Goal: Information Seeking & Learning: Get advice/opinions

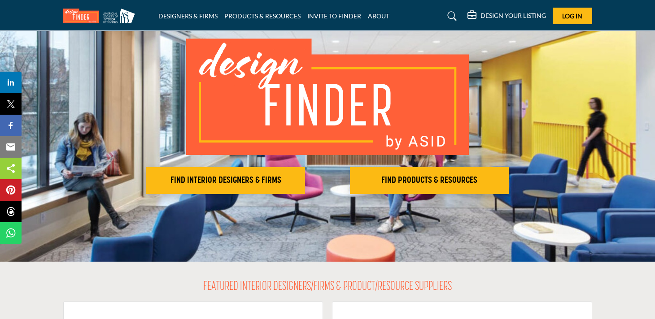
scroll to position [61, 0]
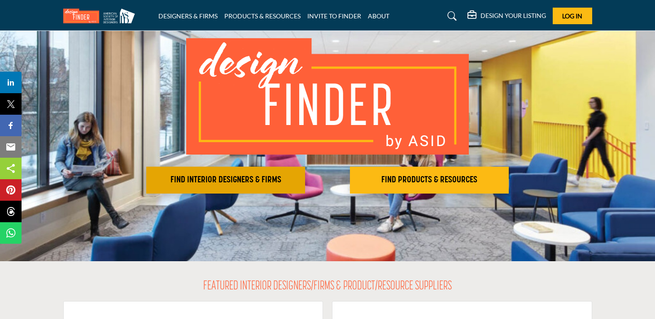
click at [201, 173] on button "FIND INTERIOR DESIGNERS & FIRMS" at bounding box center [225, 180] width 159 height 27
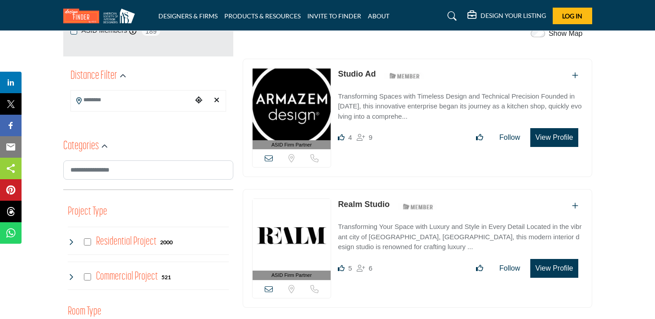
scroll to position [194, 0]
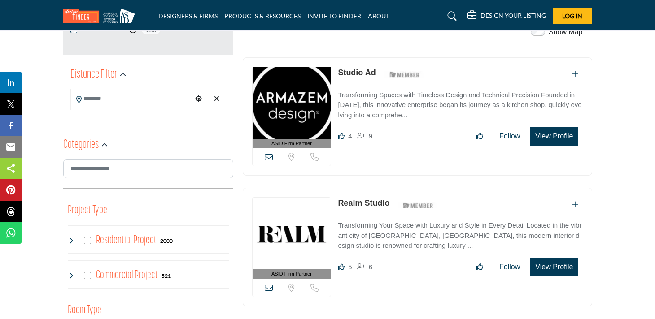
click at [302, 104] on img at bounding box center [292, 103] width 78 height 72
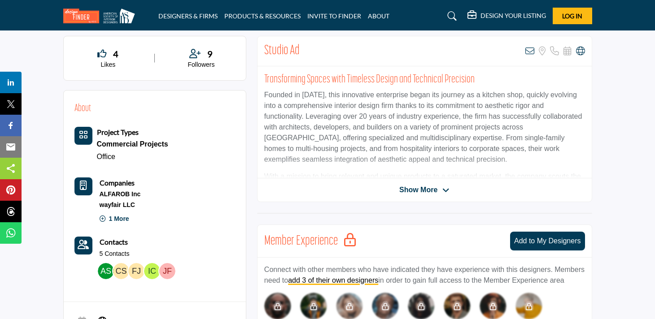
scroll to position [221, 0]
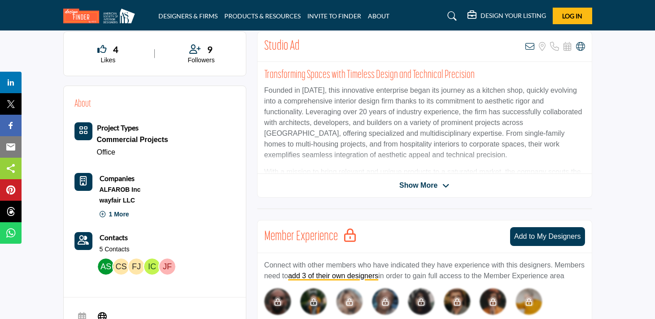
click at [414, 187] on span "Show More" at bounding box center [418, 185] width 38 height 11
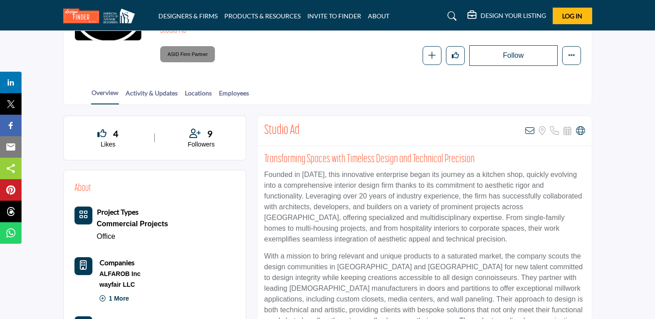
scroll to position [139, 0]
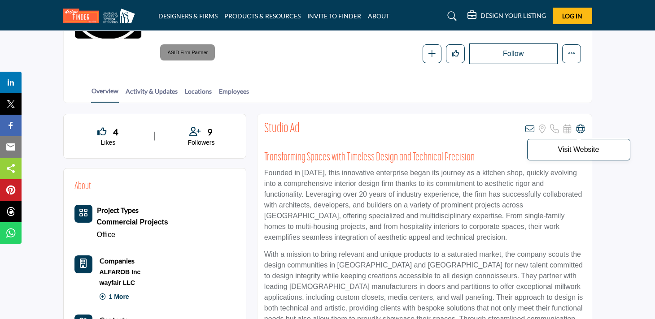
click at [578, 128] on icon at bounding box center [580, 129] width 9 height 9
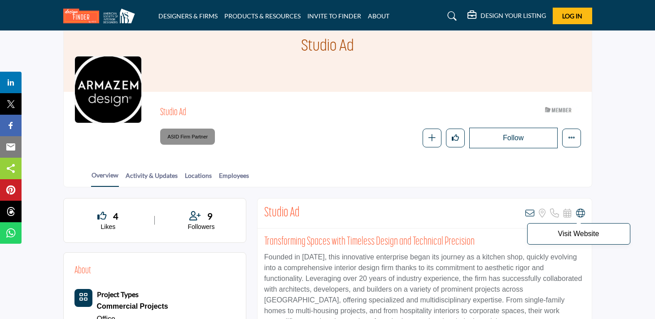
scroll to position [0, 0]
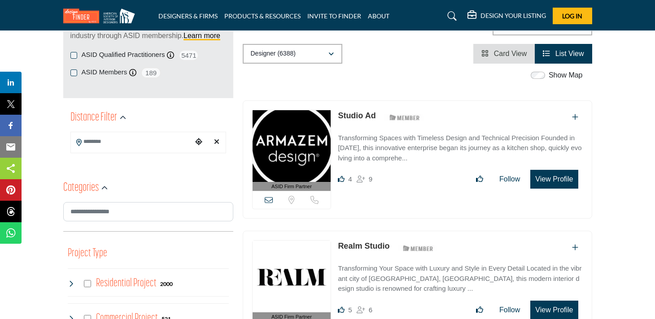
scroll to position [156, 0]
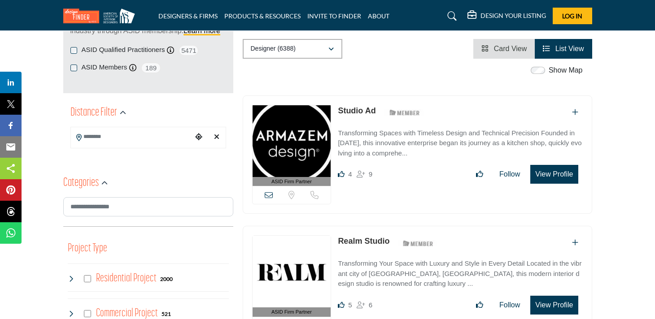
click at [128, 135] on input "Search Location" at bounding box center [131, 136] width 121 height 17
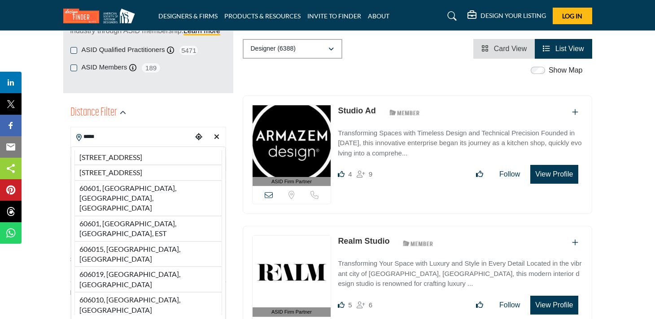
type input "*****"
click at [167, 120] on div "Distance Filter" at bounding box center [148, 113] width 156 height 16
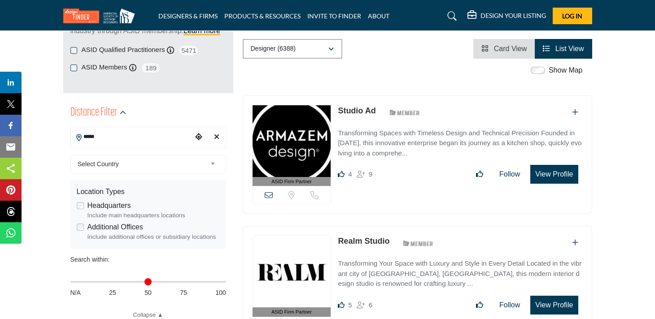
click at [144, 135] on input "*****" at bounding box center [131, 136] width 121 height 17
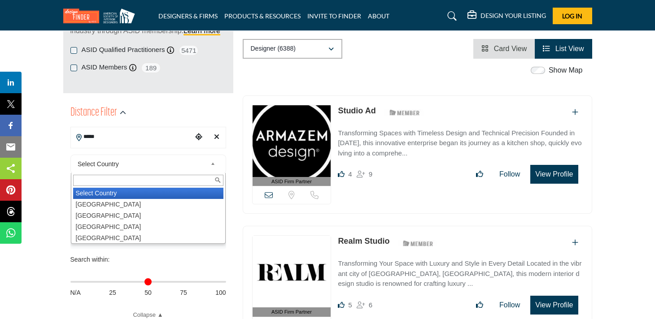
click at [129, 166] on span "Select Country" at bounding box center [142, 164] width 129 height 11
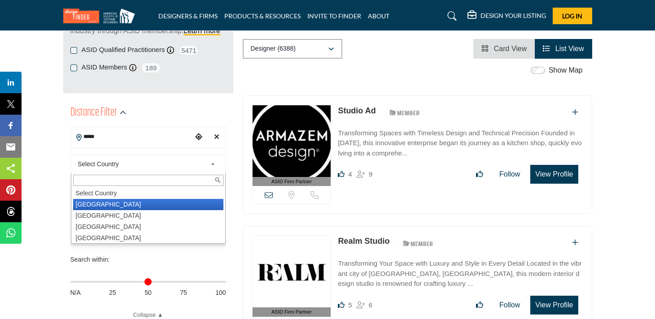
drag, startPoint x: 109, startPoint y: 203, endPoint x: 92, endPoint y: 206, distance: 17.3
click at [109, 203] on li "United States" at bounding box center [148, 204] width 150 height 11
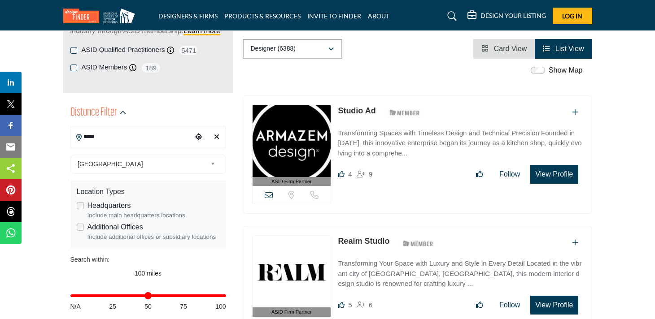
type input "***"
click at [92, 206] on label "Headquarters" at bounding box center [109, 205] width 44 height 11
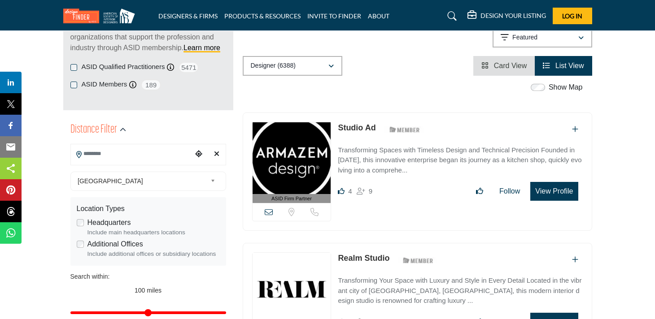
scroll to position [139, 0]
click at [135, 154] on input "Search Location" at bounding box center [131, 154] width 121 height 17
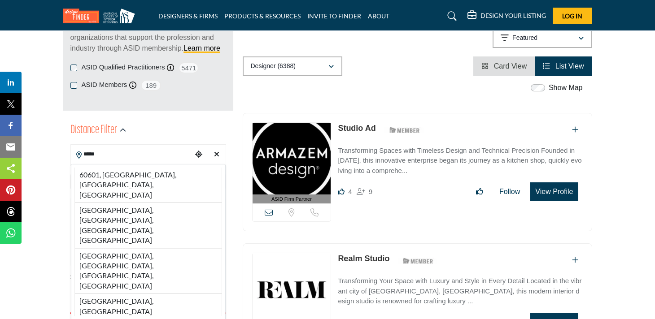
drag, startPoint x: 99, startPoint y: 175, endPoint x: 135, endPoint y: 175, distance: 36.8
click at [99, 175] on li "60601, Chicago, IL, USA" at bounding box center [148, 185] width 148 height 35
type input "**********"
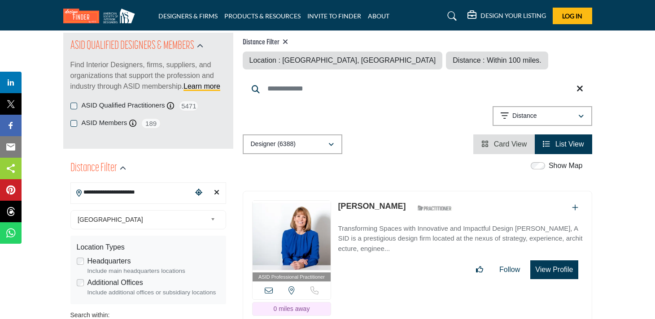
click at [135, 175] on div "**********" at bounding box center [148, 274] width 170 height 238
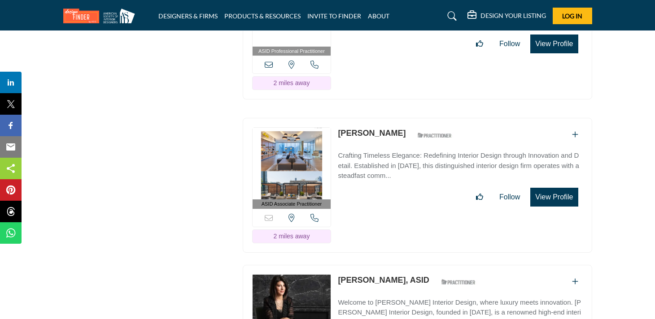
scroll to position [6332, 0]
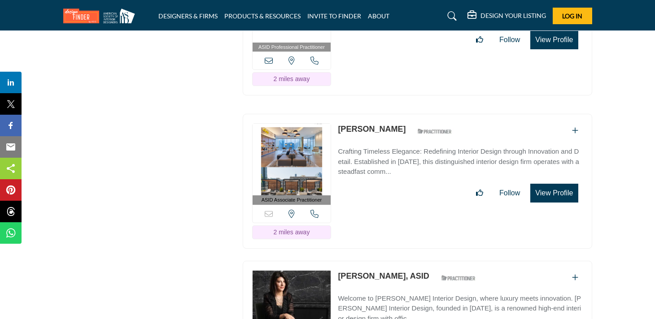
click at [353, 125] on link "[PERSON_NAME]" at bounding box center [372, 129] width 68 height 9
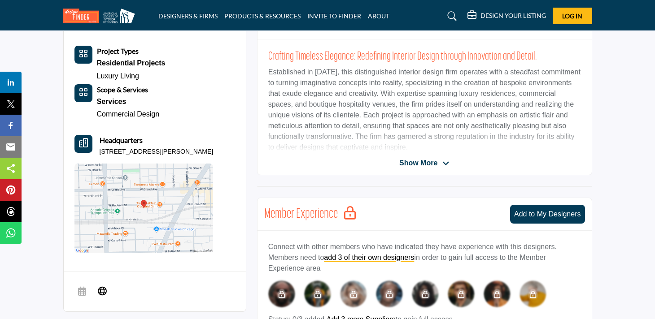
scroll to position [240, 0]
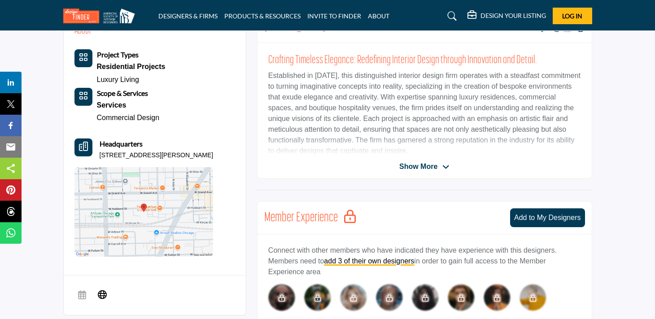
click at [423, 168] on span "Show More" at bounding box center [418, 166] width 38 height 11
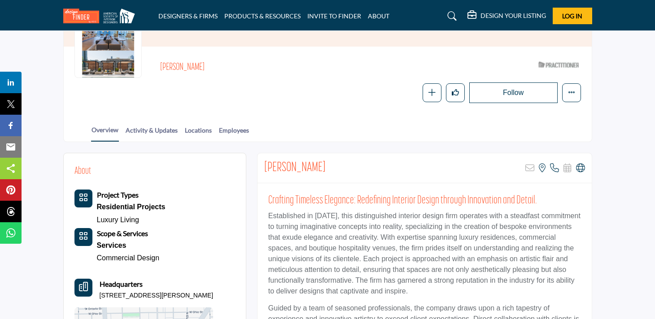
scroll to position [102, 0]
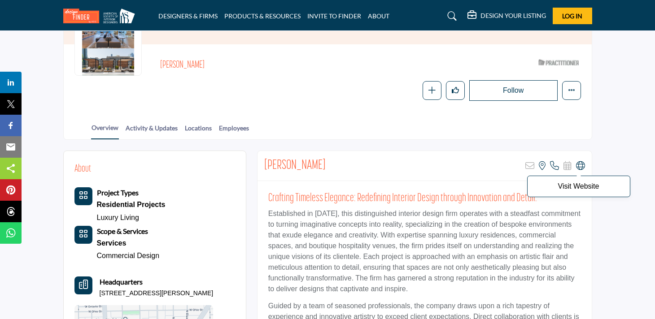
click at [580, 165] on icon at bounding box center [580, 165] width 9 height 9
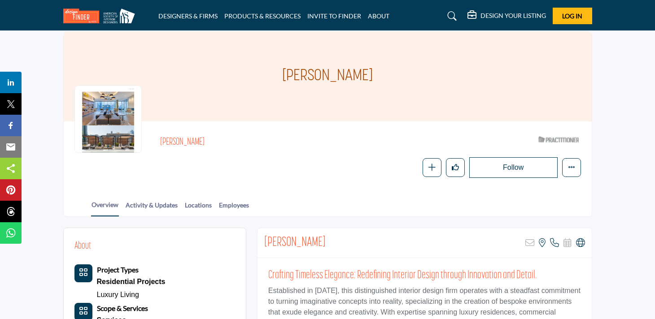
scroll to position [0, 0]
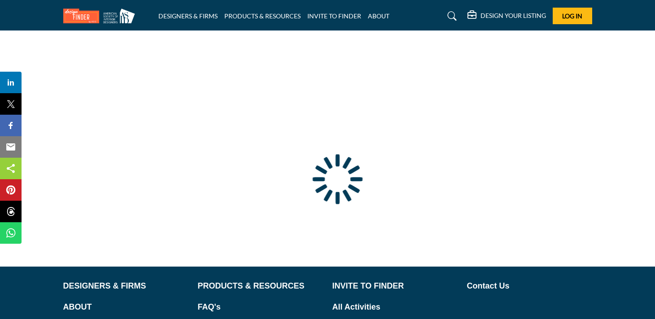
type input "**********"
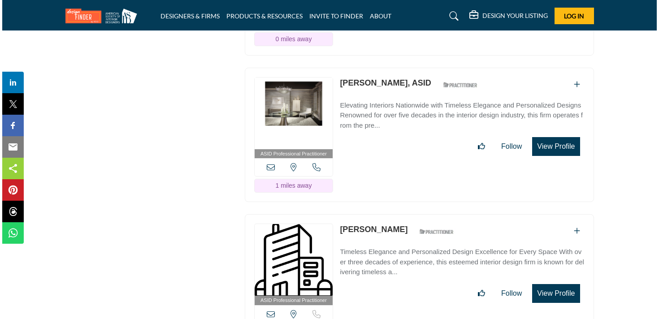
scroll to position [2262, 0]
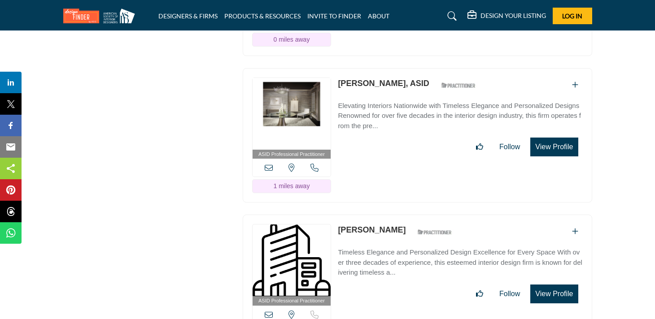
click at [563, 140] on button "View Profile" at bounding box center [554, 147] width 48 height 19
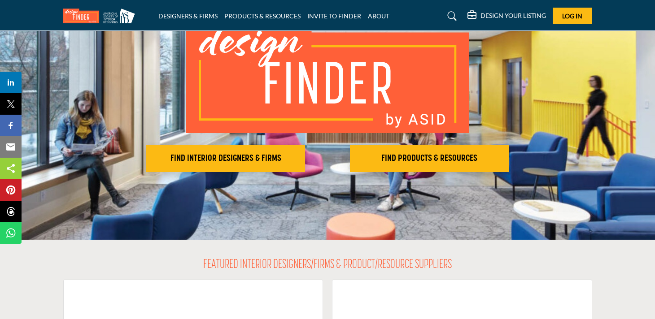
scroll to position [83, 0]
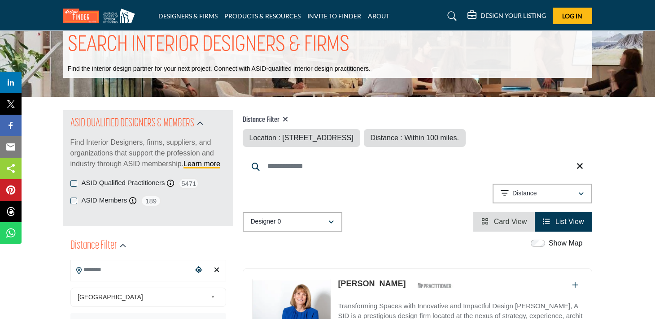
type input "**********"
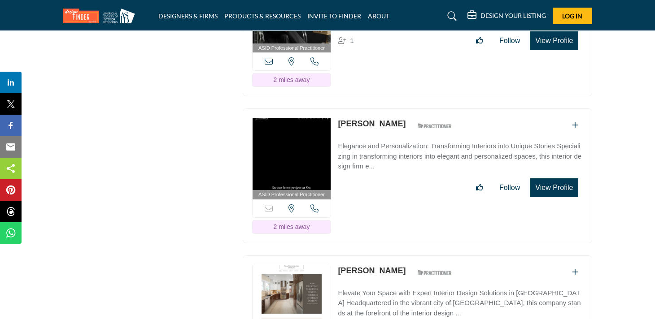
scroll to position [6668, 0]
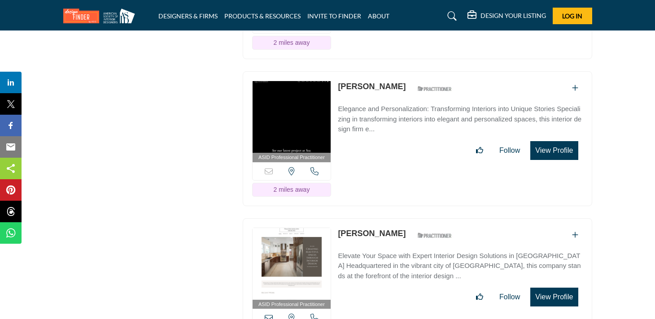
click at [313, 82] on img at bounding box center [292, 117] width 78 height 72
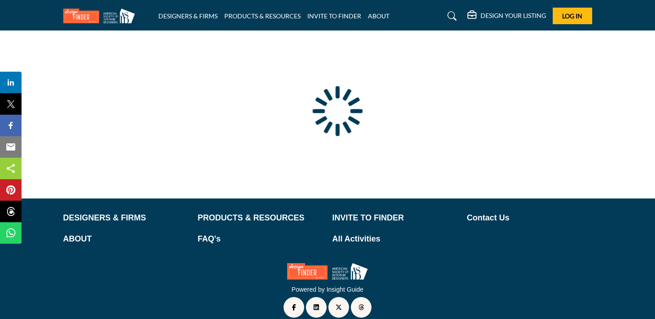
scroll to position [79, 0]
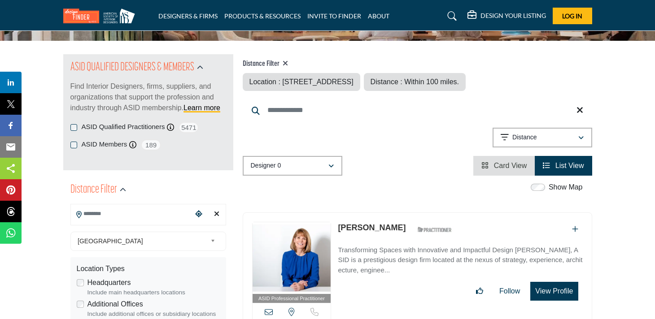
type input "**********"
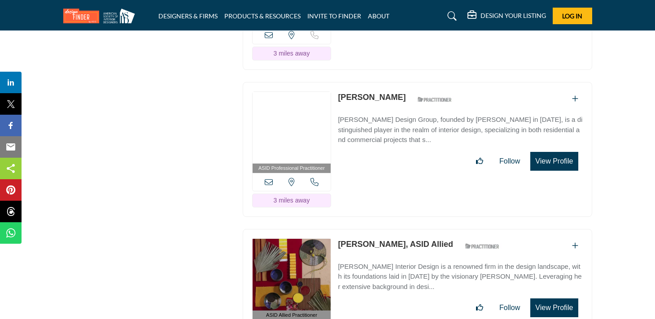
scroll to position [8128, 0]
